Goal: Ask a question

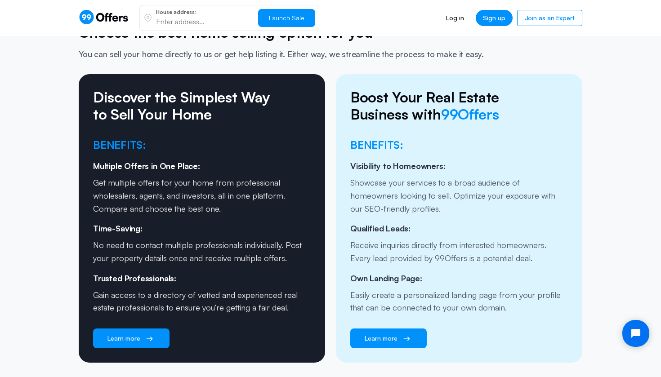
scroll to position [1261, 0]
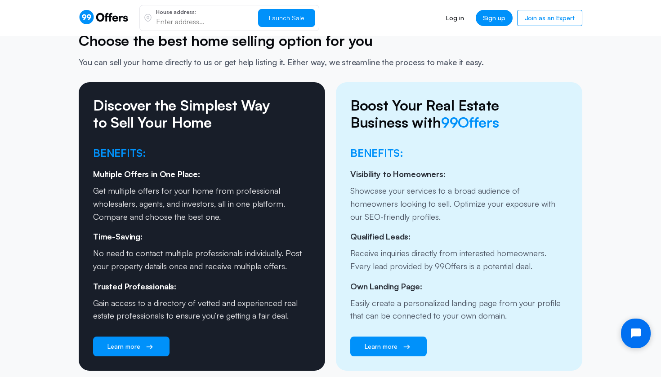
click at [635, 332] on icon "Open chat widget" at bounding box center [641, 334] width 14 height 14
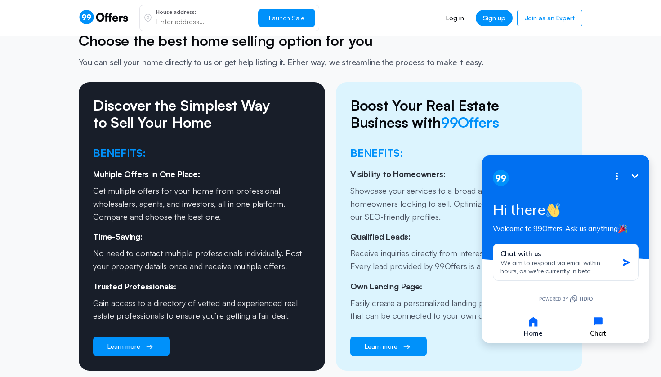
click at [593, 316] on icon "button" at bounding box center [598, 322] width 13 height 13
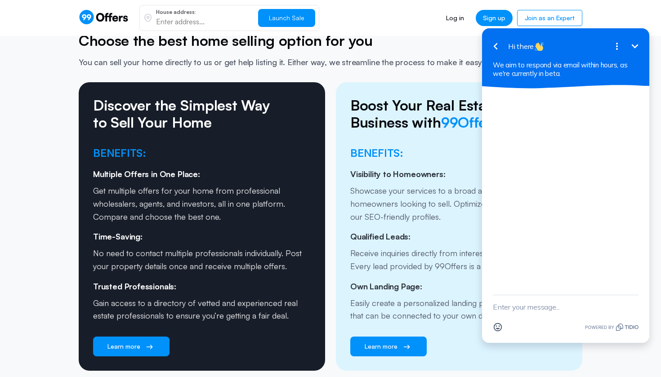
click at [504, 308] on textarea "New message" at bounding box center [566, 306] width 146 height 23
type textarea "how much do you charge for your service"
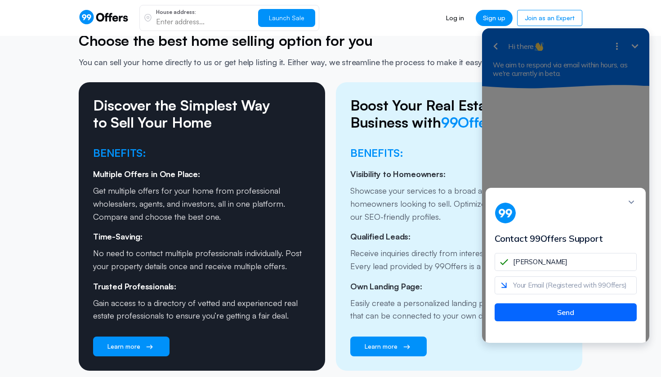
type input "[PERSON_NAME]"
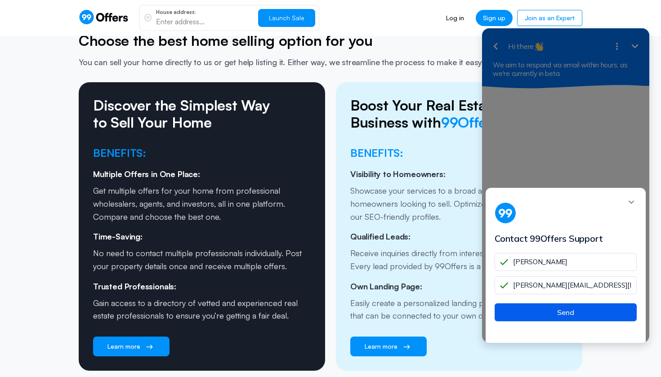
type input "[PERSON_NAME][EMAIL_ADDRESS][DOMAIN_NAME]"
click at [564, 320] on button "Send" at bounding box center [565, 312] width 142 height 18
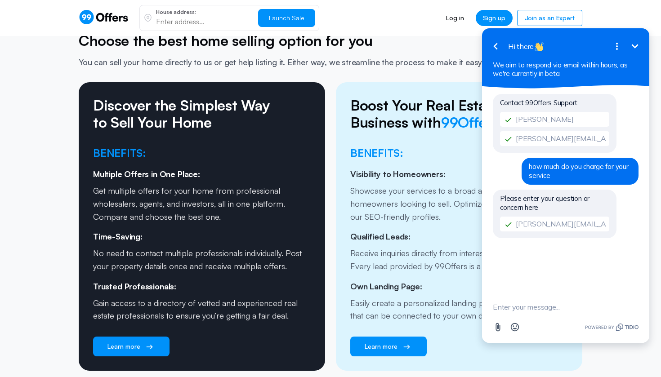
click at [580, 171] on div "how much do you charge for your service" at bounding box center [579, 171] width 117 height 27
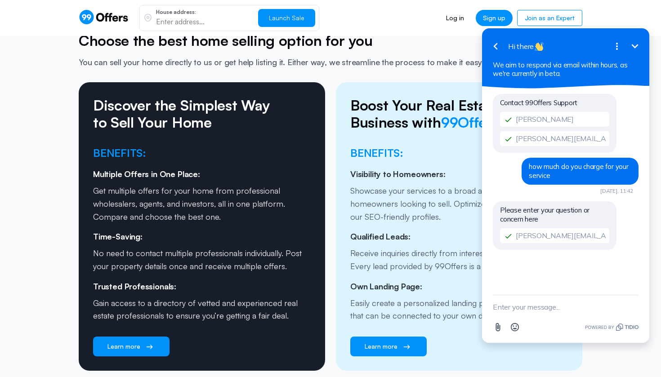
click at [580, 171] on div "how much do you charge for your service [DATE], 11:42" at bounding box center [579, 171] width 117 height 27
copy span "how much do you charge for your service"
click at [505, 309] on textarea "New message" at bounding box center [566, 306] width 146 height 23
paste textarea "how much do you charge for your service"
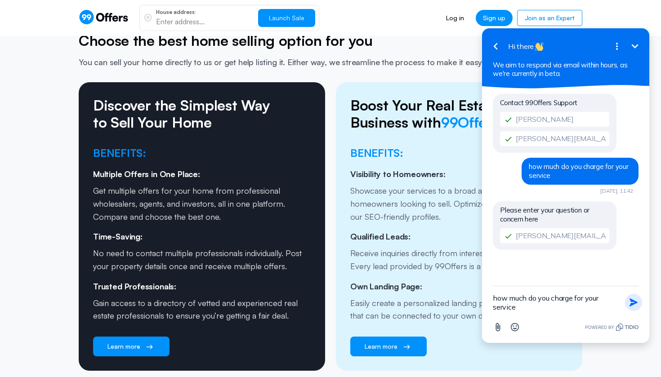
type textarea "how much do you charge for your service"
click at [636, 307] on icon "button" at bounding box center [633, 303] width 10 height 10
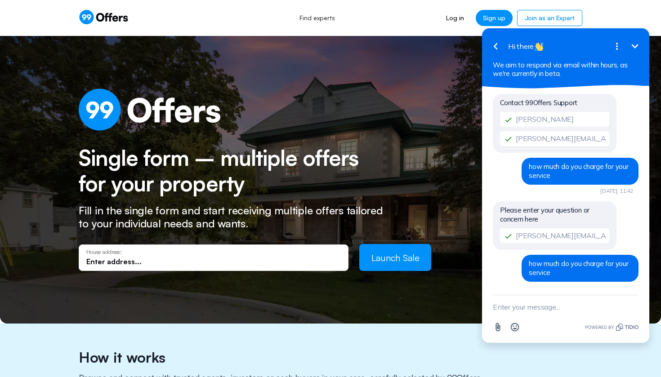
scroll to position [0, 0]
click at [109, 260] on input "text" at bounding box center [213, 262] width 254 height 10
